Goal: Task Accomplishment & Management: Use online tool/utility

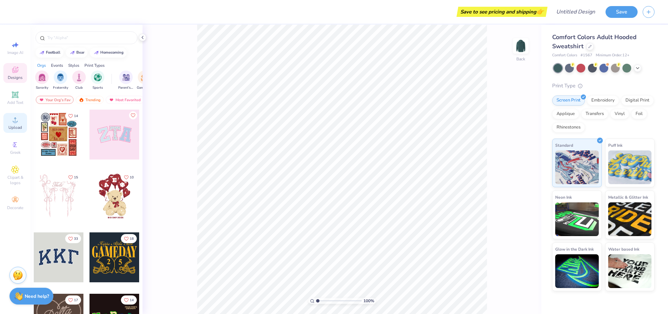
click at [8, 119] on div "Upload" at bounding box center [15, 123] width 24 height 20
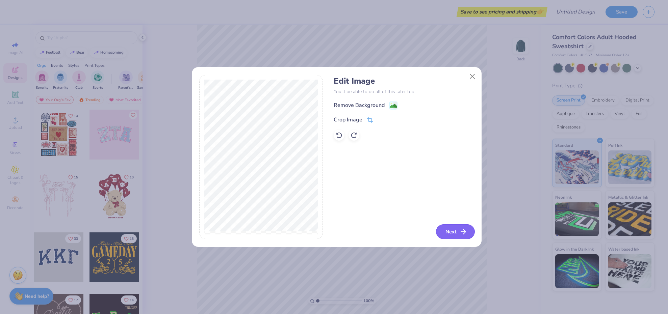
click at [459, 234] on button "Next" at bounding box center [455, 232] width 39 height 15
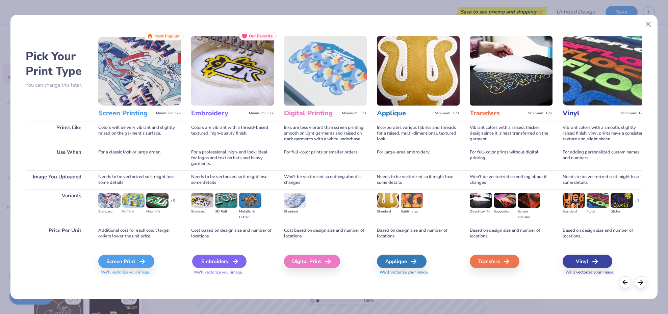
click at [205, 258] on div "Embroidery" at bounding box center [219, 262] width 54 height 14
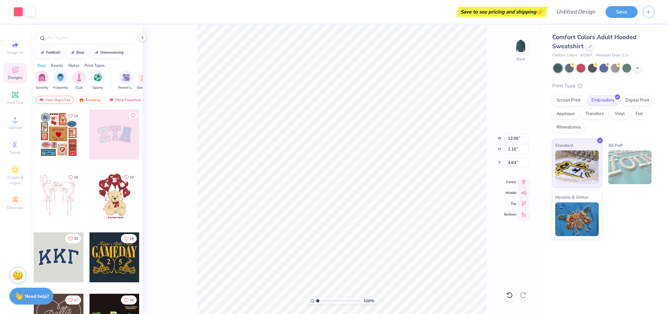
type input "4.63"
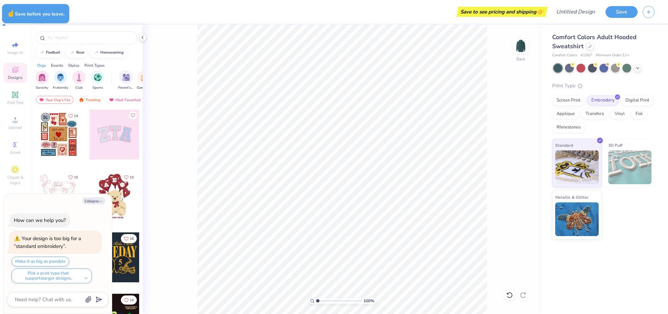
type textarea "x"
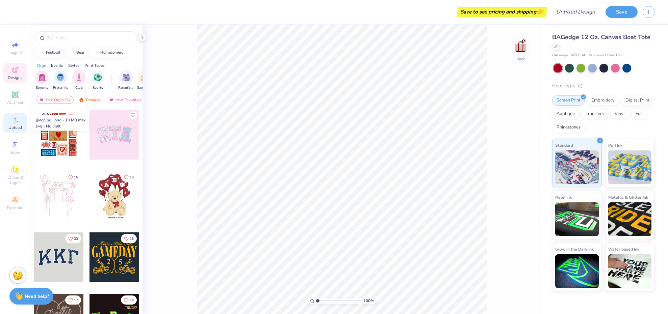
click at [17, 129] on span "Upload" at bounding box center [15, 127] width 14 height 5
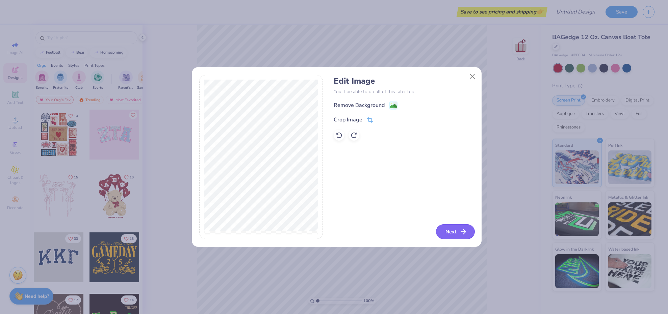
click at [441, 231] on button "Next" at bounding box center [455, 232] width 39 height 15
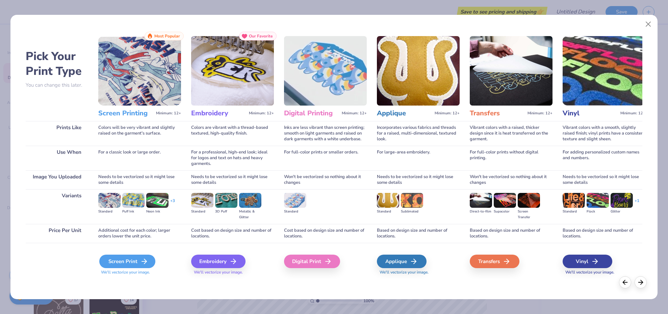
click at [116, 262] on div "Screen Print" at bounding box center [127, 262] width 56 height 14
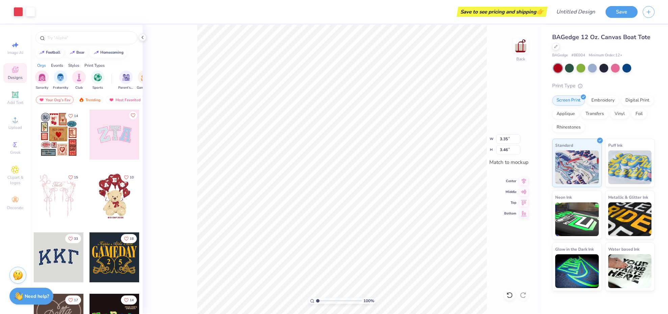
click at [487, 248] on div "100 % Back W 3.35 3.35 " H 3.46 3.46 " Match to mockup Center Middle Top Bottom" at bounding box center [341, 170] width 399 height 290
type input "3.36"
type input "3.47"
click at [498, 243] on div "100 % Back W 3.36 3.36 " H 3.47 3.47 " Match to mockup Center Middle Top Bottom" at bounding box center [341, 170] width 399 height 290
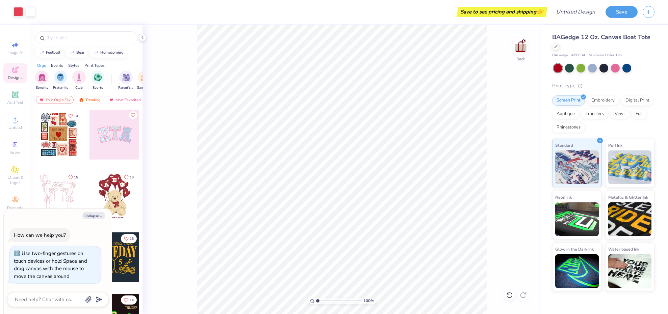
drag, startPoint x: 317, startPoint y: 300, endPoint x: 306, endPoint y: 302, distance: 10.9
type input "1"
click at [306, 302] on div "100 %" at bounding box center [342, 170] width 290 height 290
type textarea "x"
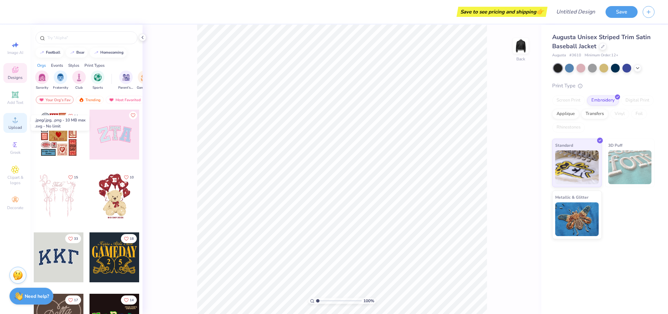
click at [17, 121] on icon at bounding box center [15, 120] width 8 height 8
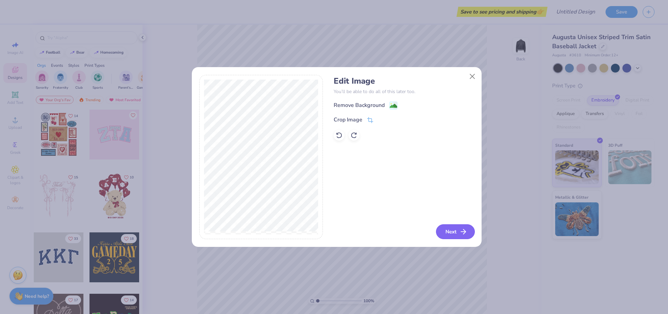
click at [458, 232] on button "Next" at bounding box center [455, 232] width 39 height 15
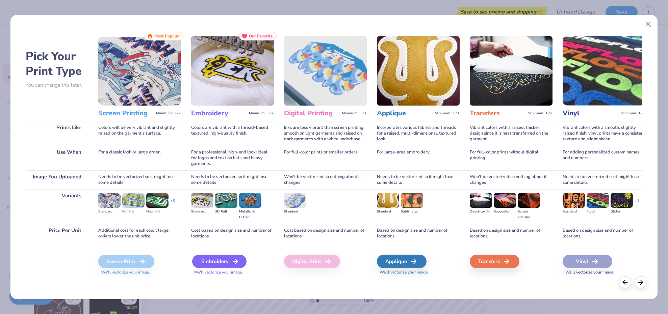
click at [233, 260] on icon at bounding box center [235, 262] width 8 height 8
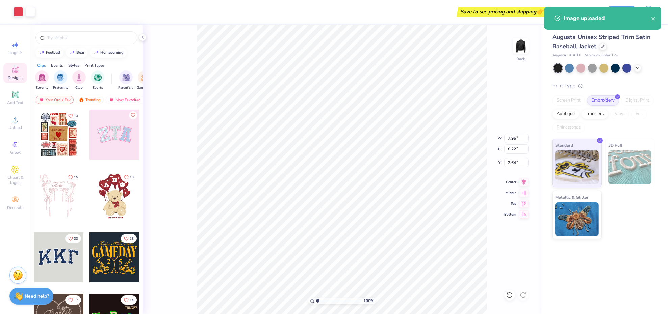
type input "3.74"
type input "3.86"
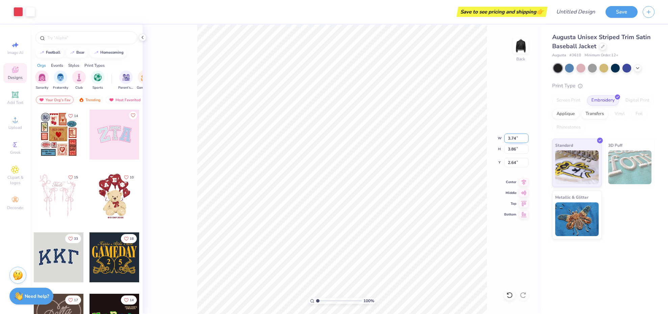
type input "3.96"
type input "4.16"
click at [519, 56] on img at bounding box center [520, 45] width 27 height 27
click at [519, 53] on img at bounding box center [521, 46] width 14 height 14
click at [509, 96] on div "100 % Back W 3.74 3.74 " H 3.86 3.86 " Y 4.16 4.16 " Center Middle Top Bottom" at bounding box center [341, 170] width 399 height 290
